Goal: Information Seeking & Learning: Learn about a topic

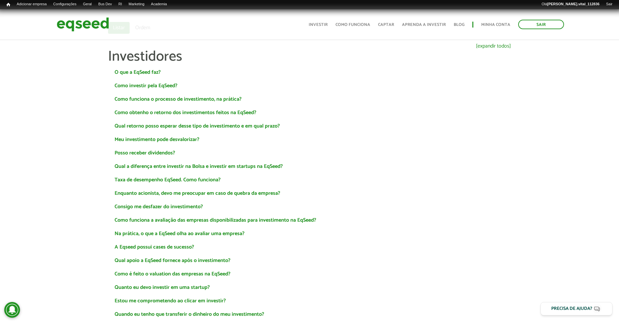
scroll to position [82, 0]
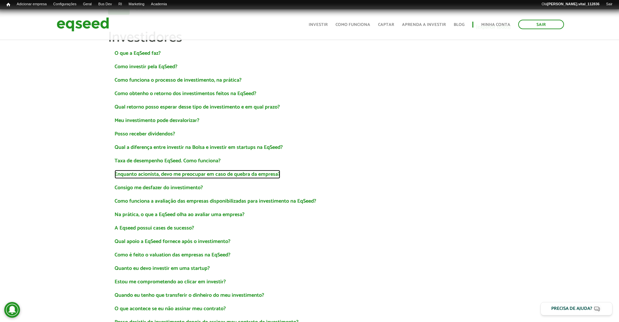
click at [183, 172] on link "Enquanto acionista, devo me preocupar em caso de quebra da empresa?" at bounding box center [198, 174] width 166 height 5
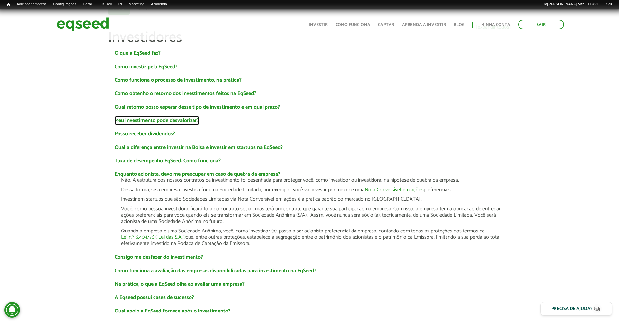
click at [187, 123] on link "Meu investimento pode desvalorizar?" at bounding box center [157, 120] width 85 height 5
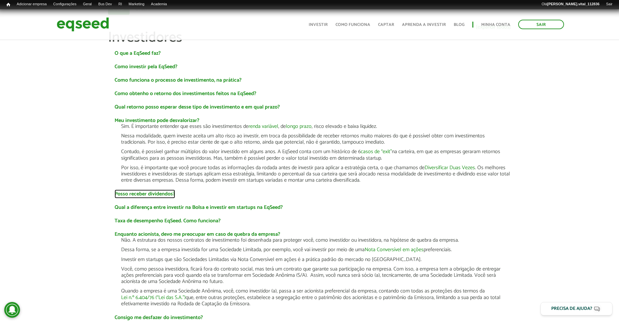
click at [159, 194] on link "Posso receber dividendos?" at bounding box center [145, 193] width 61 height 5
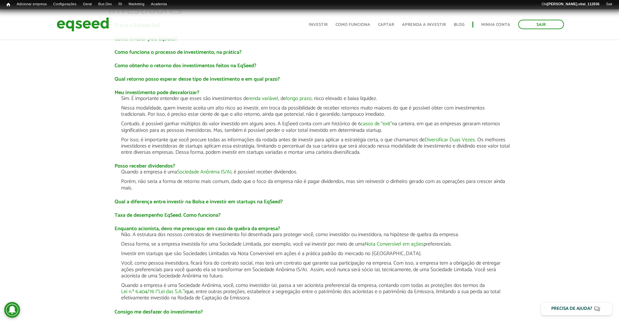
scroll to position [123, 0]
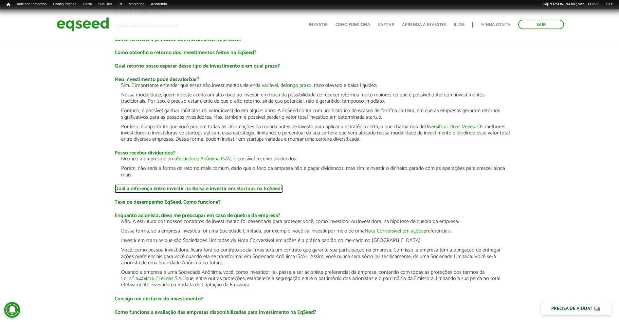
click at [260, 191] on link "Qual a diferença entre investir na Bolsa e investir em startups na EqSeed?" at bounding box center [199, 188] width 168 height 5
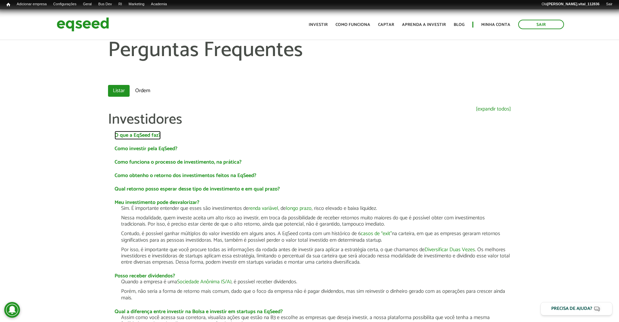
click at [142, 133] on link "O que a EqSeed faz?" at bounding box center [138, 135] width 46 height 5
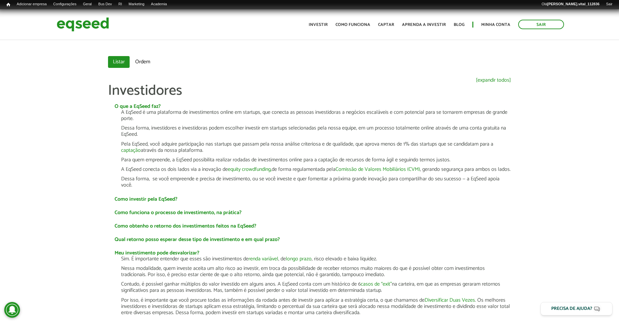
scroll to position [82, 0]
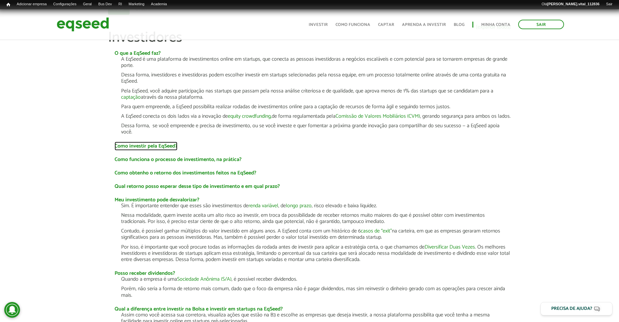
click at [168, 149] on link "Como investir pela EqSeed?" at bounding box center [146, 145] width 63 height 5
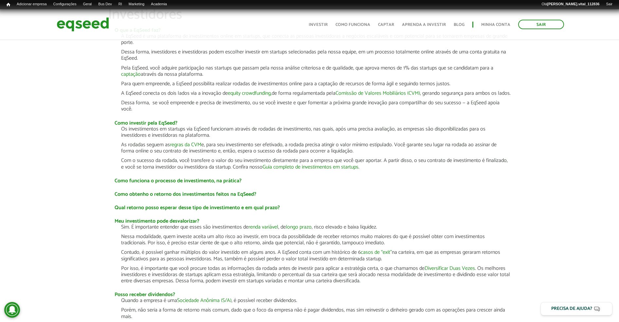
scroll to position [123, 0]
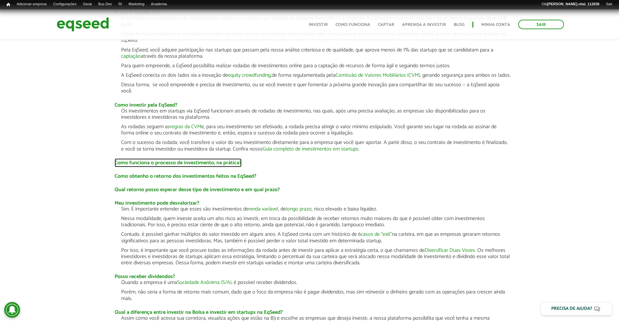
click at [230, 165] on link "Como funciona o processo de investimento, na prática?" at bounding box center [178, 162] width 127 height 5
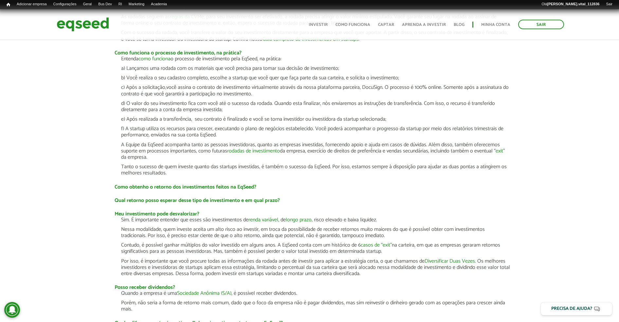
scroll to position [246, 0]
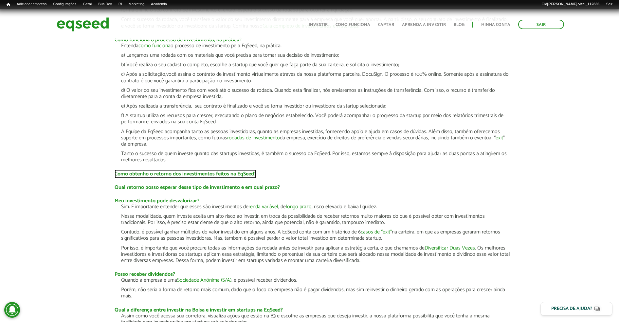
click at [223, 177] on link "Como obtenho o retorno dos investimentos feitos na EqSeed?" at bounding box center [186, 173] width 142 height 5
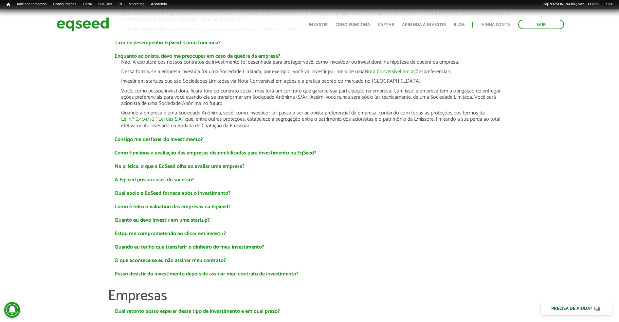
scroll to position [614, 0]
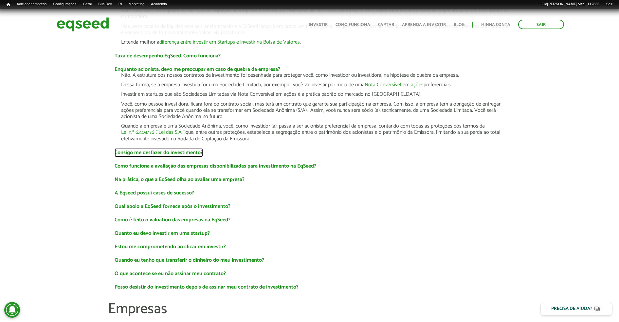
click at [145, 155] on link "Consigo me desfazer do investimento?" at bounding box center [159, 152] width 88 height 5
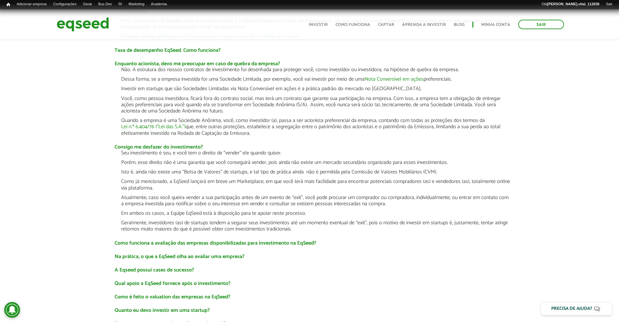
scroll to position [696, 0]
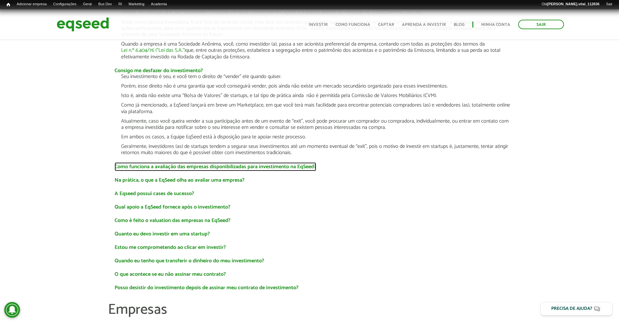
click at [146, 169] on link "Como funciona a avaliação das empresas disponibilizadas para investimento na Eq…" at bounding box center [216, 166] width 202 height 5
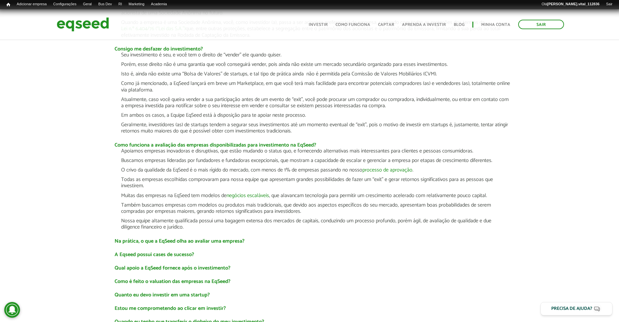
scroll to position [737, 0]
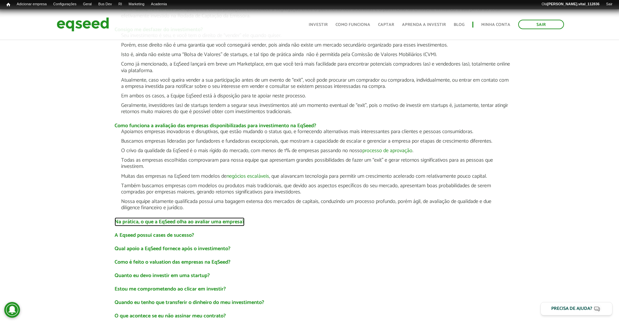
click at [144, 224] on link "Na prática, o que a EqSeed olha ao avaliar uma empresa?" at bounding box center [180, 221] width 130 height 5
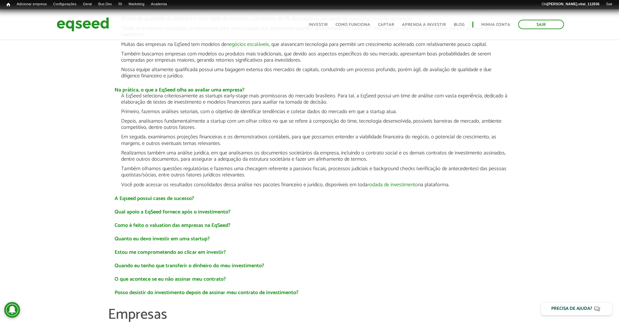
scroll to position [901, 0]
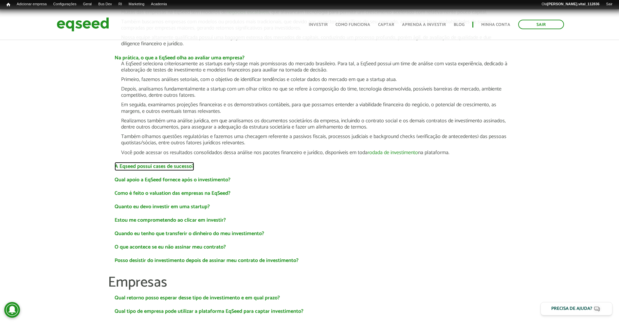
click at [141, 169] on link "A Eqseed possui cases de sucesso?" at bounding box center [155, 166] width 80 height 5
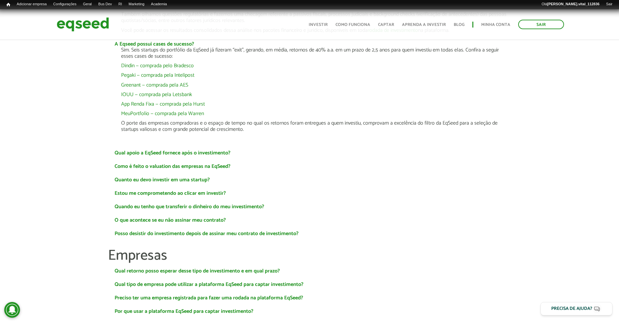
scroll to position [1023, 0]
click at [146, 155] on link "Qual apoio a EqSeed fornece após o investimento?" at bounding box center [173, 152] width 116 height 5
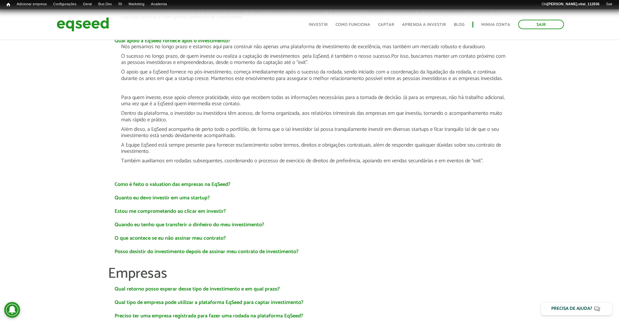
scroll to position [1228, 0]
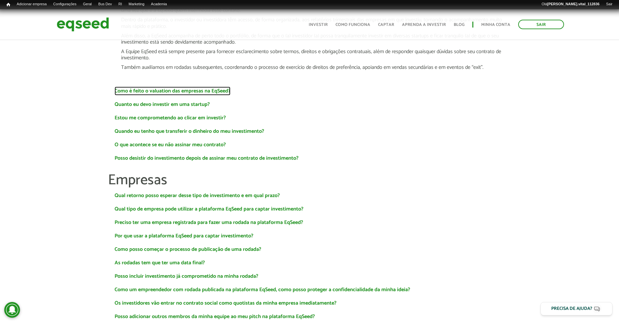
click at [140, 94] on link "Como é feito o valuation das empresas na EqSeed?" at bounding box center [173, 90] width 116 height 5
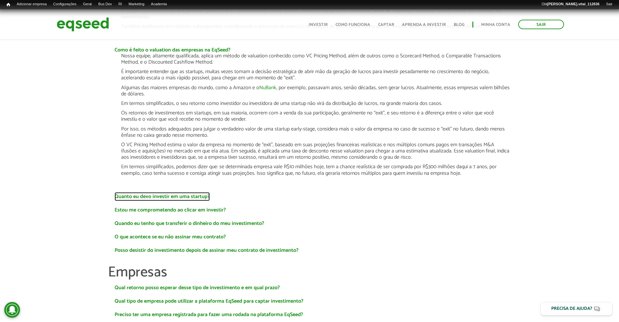
click at [143, 199] on link "Quanto eu devo investir em uma startup?" at bounding box center [162, 196] width 95 height 5
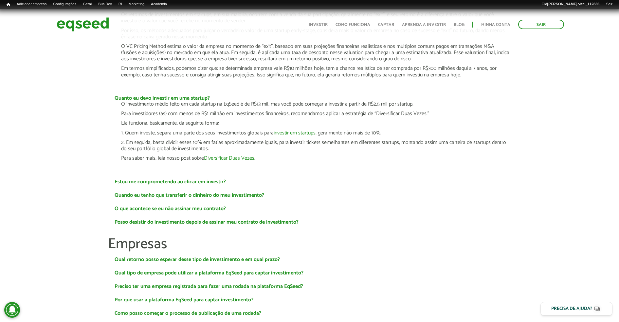
scroll to position [1392, 0]
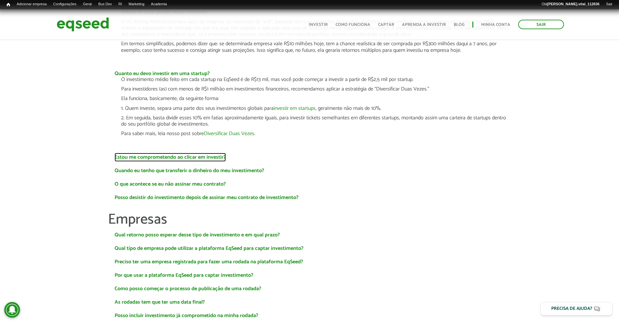
click at [147, 160] on link "Estou me comprometendo ao clicar em investir?" at bounding box center [170, 157] width 111 height 5
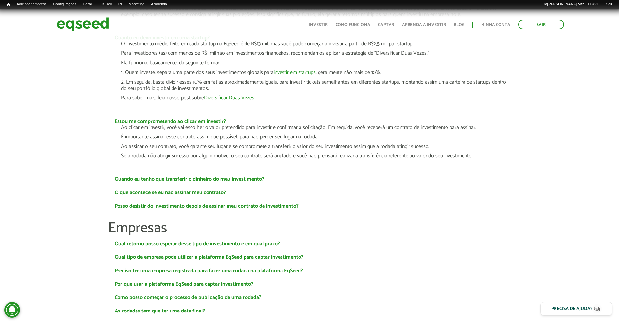
scroll to position [1474, 0]
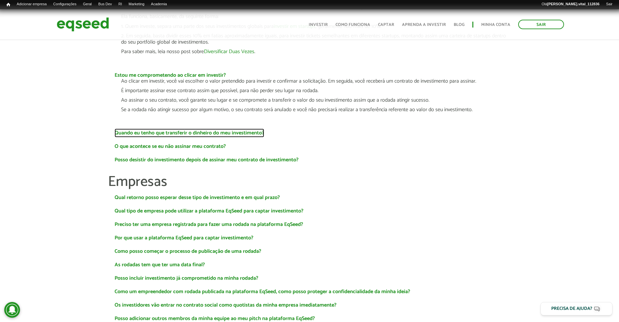
click at [146, 136] on link "Quando eu tenho que transferir o dinheiro do meu investimento?" at bounding box center [190, 132] width 150 height 5
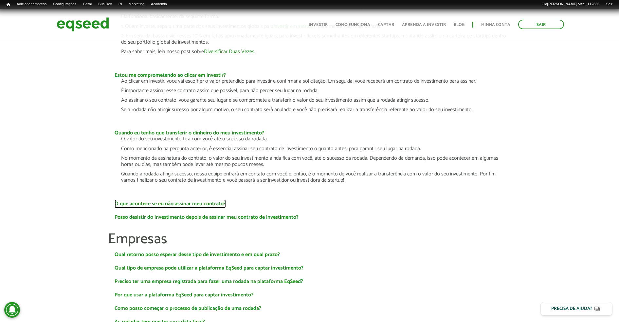
click at [144, 206] on link "O que acontece se eu não assinar meu contrato?" at bounding box center [170, 203] width 111 height 5
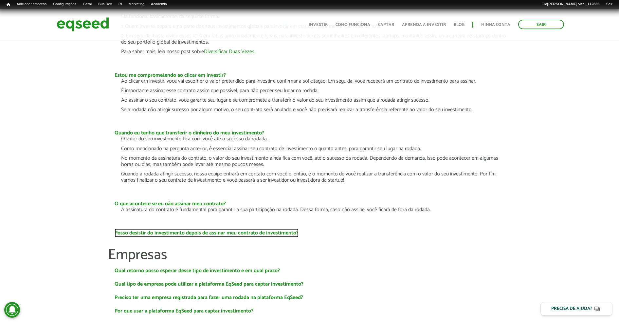
click at [141, 235] on link "Posso desistir do investimento depois de assinar meu contrato de investimento?" at bounding box center [207, 232] width 184 height 5
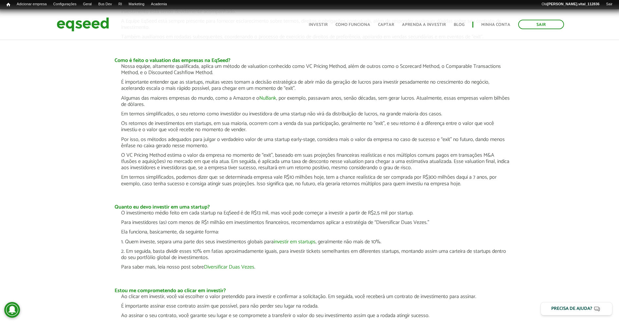
scroll to position [1228, 0]
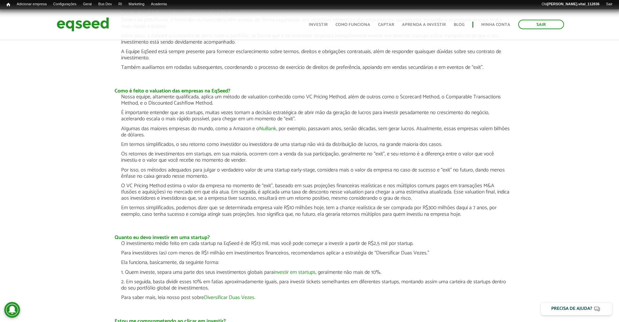
drag, startPoint x: 210, startPoint y: 175, endPoint x: 205, endPoint y: 176, distance: 4.3
drag, startPoint x: 205, startPoint y: 176, endPoint x: 170, endPoint y: 178, distance: 35.5
click at [170, 178] on p "Por isso, os métodos adequados para julgar o verdadeiro valor de uma startup ea…" at bounding box center [316, 173] width 390 height 12
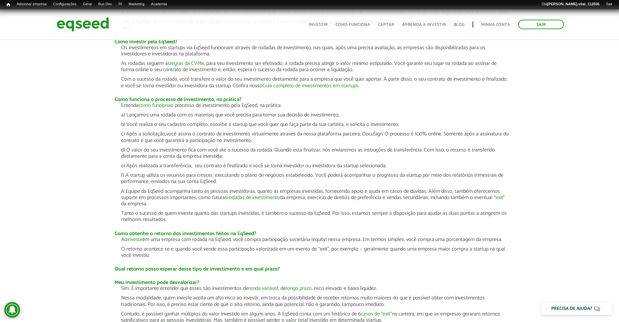
scroll to position [205, 0]
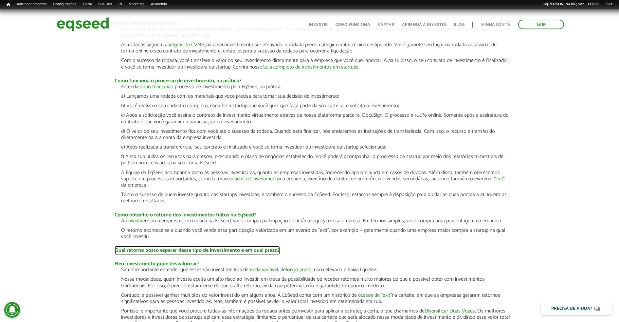
click at [186, 253] on link "Qual retorno posso esperar desse tipo de investimento e em qual prazo?" at bounding box center [197, 250] width 165 height 5
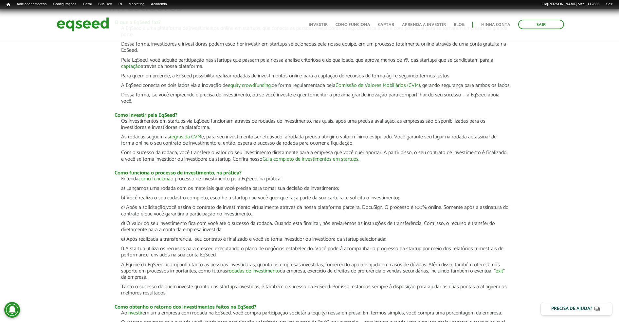
scroll to position [41, 0]
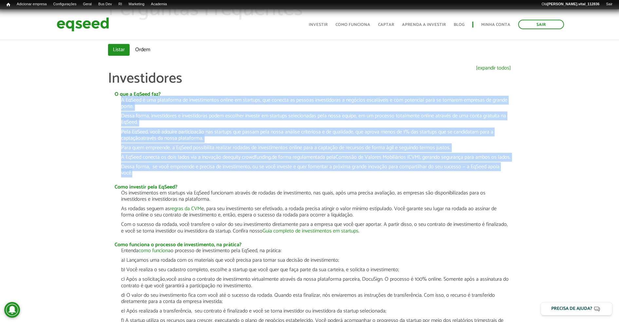
drag, startPoint x: 139, startPoint y: 182, endPoint x: 121, endPoint y: 102, distance: 82.2
click at [121, 102] on div "A EqSeed é uma plataforma de investimentos online em startups, que conecta as p…" at bounding box center [316, 136] width 390 height 79
copy div "L IpSumd s ame consectetu ad elitseddoeius tempor in utlabore, etd magnaal en a…"
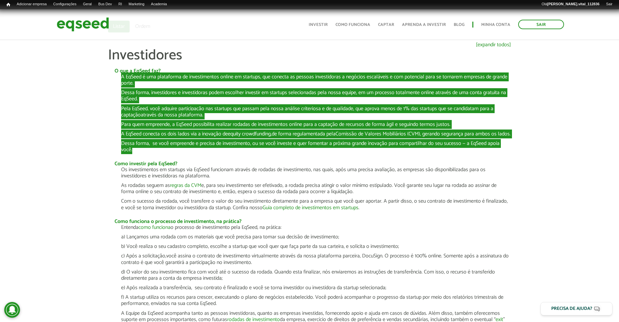
scroll to position [82, 0]
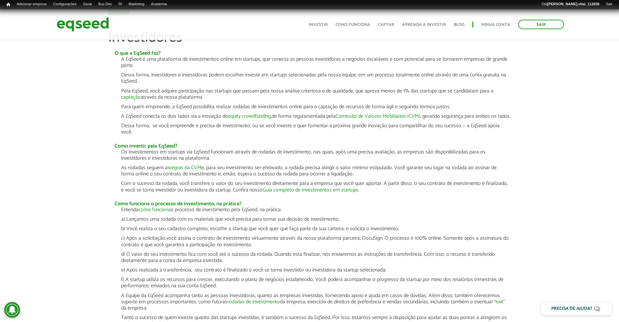
click at [378, 193] on p "Com o sucesso da rodada, você transfere o valor do seu investimento diretamente…" at bounding box center [316, 186] width 390 height 12
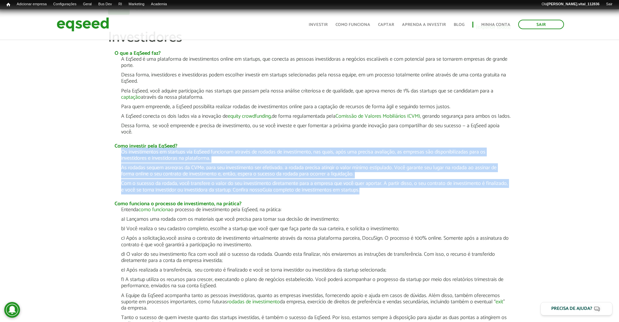
drag, startPoint x: 377, startPoint y: 196, endPoint x: 106, endPoint y: 160, distance: 273.9
copy div "Os investimentos em startups via EqSeed funcionam através de rodadas de investi…"
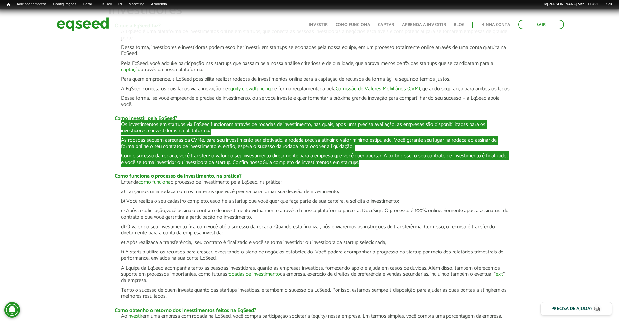
scroll to position [164, 0]
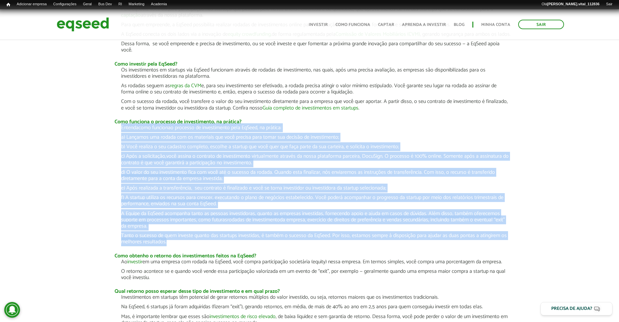
drag, startPoint x: 179, startPoint y: 247, endPoint x: 120, endPoint y: 135, distance: 126.6
click at [120, 135] on div "Entenda como funciona o processo de investimento pela EqSeed, na prática: a) La…" at bounding box center [309, 184] width 403 height 121
copy div "Loremip dolo sitametc a elitsedd ei temporincidi utla EtDolo, ma aliquae: a) Mi…"
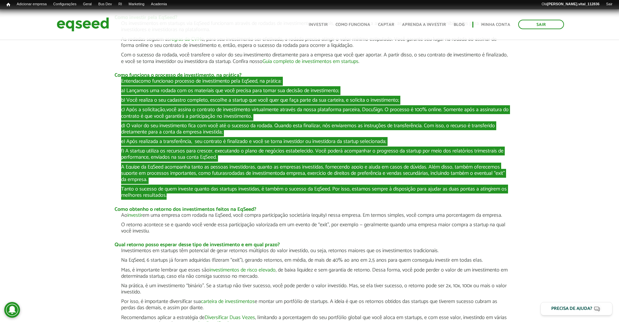
scroll to position [246, 0]
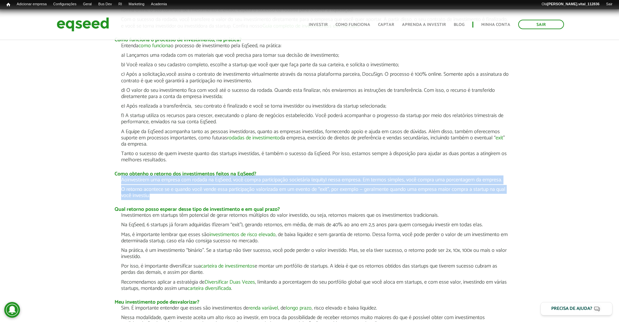
drag, startPoint x: 157, startPoint y: 202, endPoint x: 115, endPoint y: 185, distance: 44.9
click at [115, 185] on div "Ao investir em uma empresa com rodada na EqSeed, você compra participação socie…" at bounding box center [309, 188] width 403 height 22
copy div "Ao investir em uma empresa com rodada na EqSeed, você compra participação socie…"
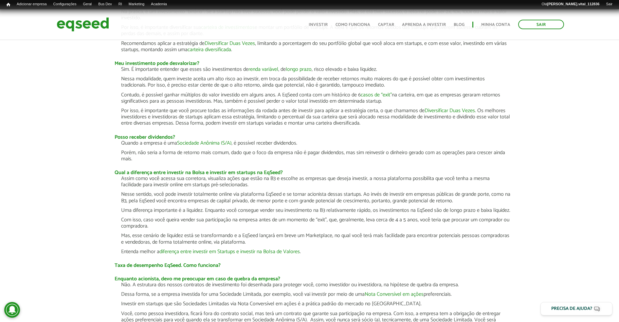
scroll to position [532, 0]
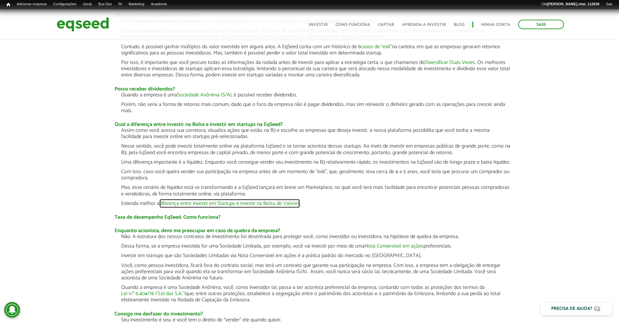
click at [201, 206] on link "diferença entre investir em Startups e investir na Bolsa de Valores" at bounding box center [229, 203] width 140 height 5
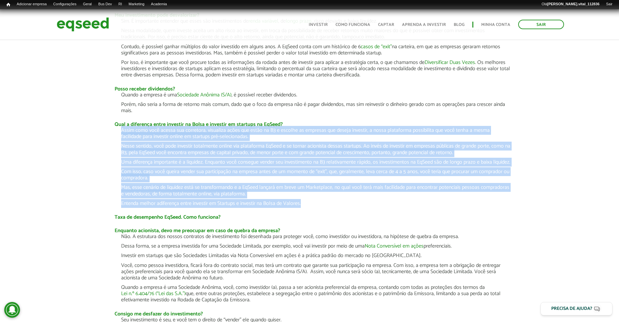
drag, startPoint x: 118, startPoint y: 136, endPoint x: 317, endPoint y: 216, distance: 214.5
click at [317, 206] on div "Assim como você acessa sua corretora, visualiza ações que estão na B3 e escolhe…" at bounding box center [309, 166] width 403 height 79
copy div "Lorem ipsu dolo sitame con adipiscin, elitseddo eiusm tem incid ut L3 e dolorem…"
